Goal: Register for event/course

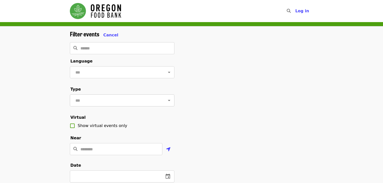
click at [168, 101] on icon "Open" at bounding box center [169, 100] width 3 height 1
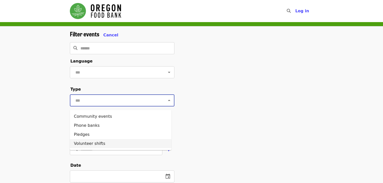
click at [98, 147] on li "Volunteer shifts" at bounding box center [121, 143] width 102 height 9
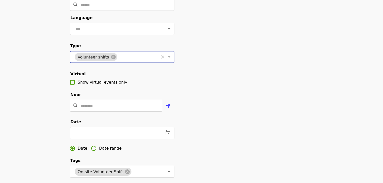
scroll to position [60, 0]
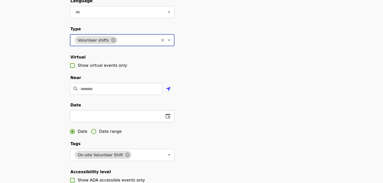
click at [168, 119] on icon "change date" at bounding box center [168, 116] width 6 height 6
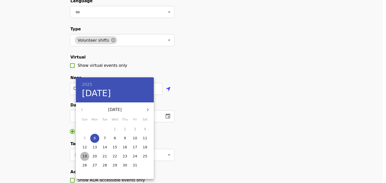
click at [85, 158] on p "19" at bounding box center [84, 156] width 5 height 5
type input "**********"
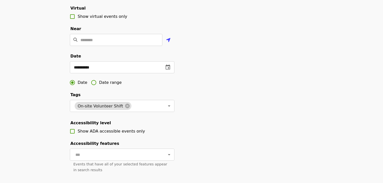
scroll to position [121, 0]
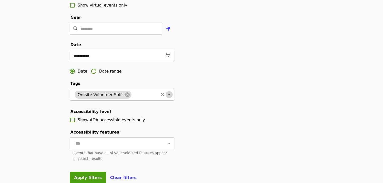
click at [168, 98] on icon "Open" at bounding box center [169, 95] width 6 height 6
click at [230, 111] on div "**********" at bounding box center [191, 50] width 251 height 280
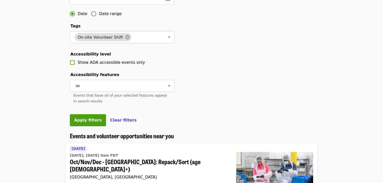
scroll to position [181, 0]
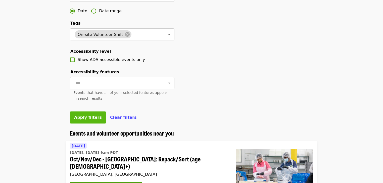
click at [92, 120] on span "Apply filters" at bounding box center [88, 117] width 28 height 5
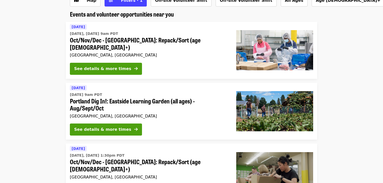
scroll to position [16, 0]
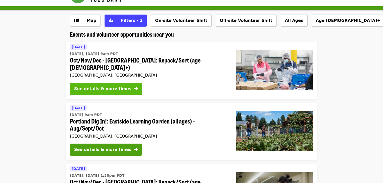
click at [109, 86] on div "See details & more times" at bounding box center [102, 89] width 57 height 6
